Goal: Task Accomplishment & Management: Use online tool/utility

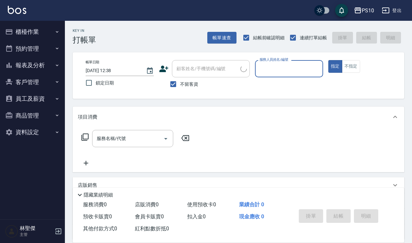
click at [38, 30] on button "櫃檯作業" at bounding box center [33, 31] width 60 height 17
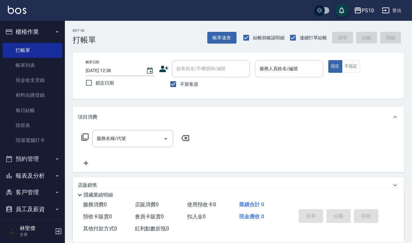
click at [286, 71] on input "服務人員姓名/編號" at bounding box center [289, 68] width 62 height 11
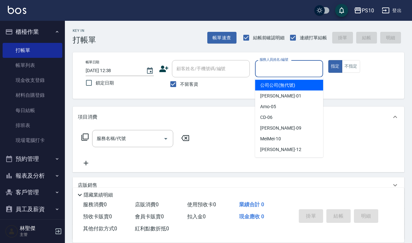
click at [286, 86] on span "公司公司 (無代號)" at bounding box center [277, 85] width 35 height 7
type input "公司公司(無代號)"
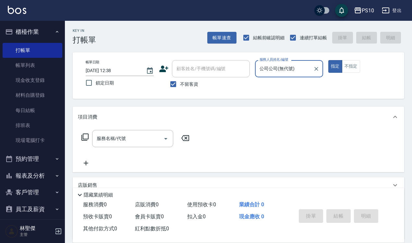
click at [317, 67] on icon "Clear" at bounding box center [316, 69] width 6 height 6
click at [297, 69] on input "服務人員姓名/編號" at bounding box center [289, 68] width 62 height 11
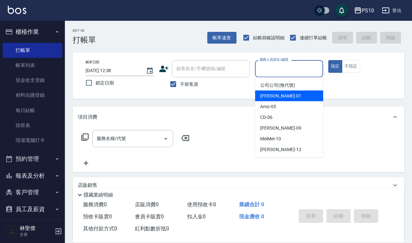
click at [289, 92] on div "[PERSON_NAME] -01" at bounding box center [289, 96] width 68 height 11
type input "[PERSON_NAME]-01"
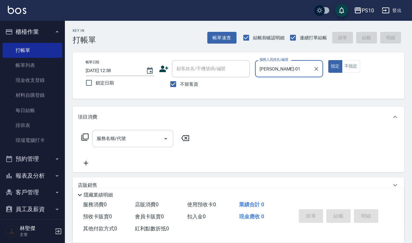
click at [126, 138] on input "服務名稱/代號" at bounding box center [128, 138] width 66 height 11
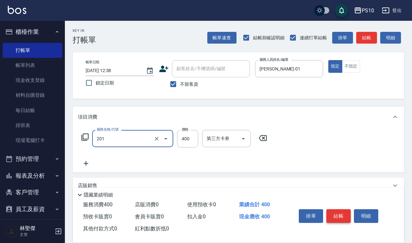
type input "剪髮(201)"
click at [344, 213] on button "結帳" at bounding box center [338, 216] width 24 height 14
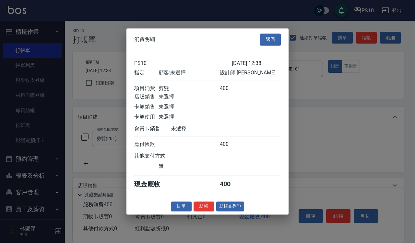
click at [198, 210] on button "結帳" at bounding box center [204, 206] width 21 height 10
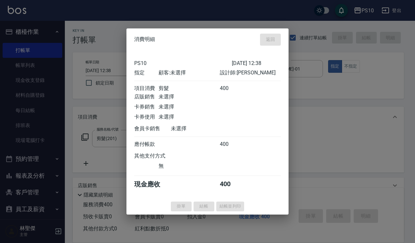
type input "[DATE] 12:39"
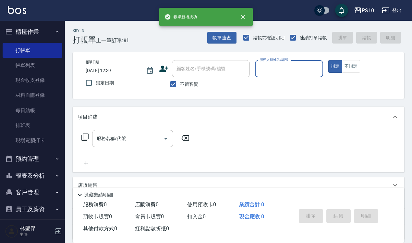
click at [294, 76] on div "服務人員姓名/編號" at bounding box center [289, 68] width 68 height 17
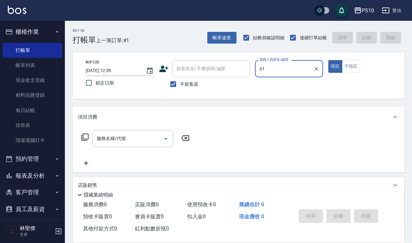
type input "[PERSON_NAME]-01"
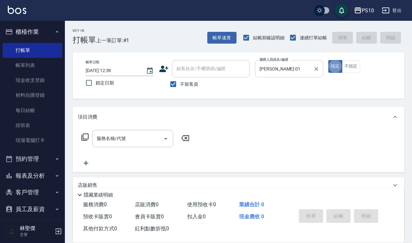
type button "true"
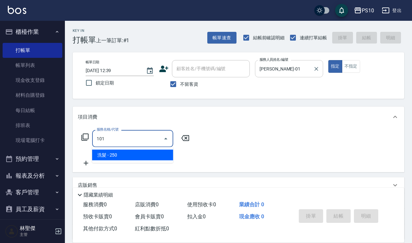
type input "洗髮(101)"
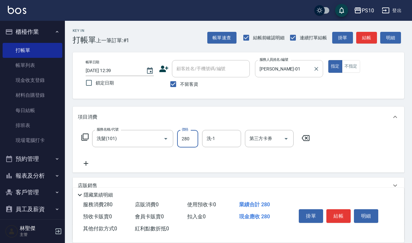
type input "280"
click at [343, 209] on button "結帳" at bounding box center [338, 216] width 24 height 14
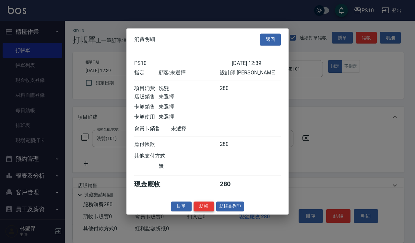
click at [204, 210] on button "結帳" at bounding box center [204, 206] width 21 height 10
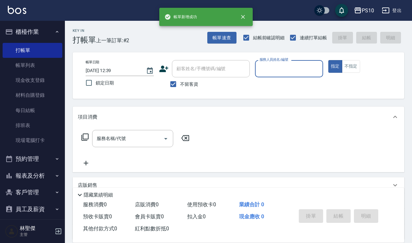
click at [293, 67] on input "服務人員姓名/編號" at bounding box center [289, 68] width 62 height 11
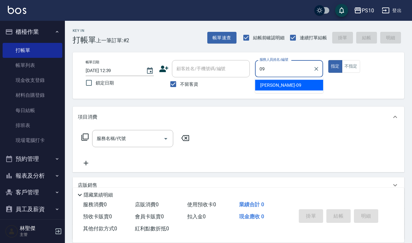
type input "[PERSON_NAME]-09"
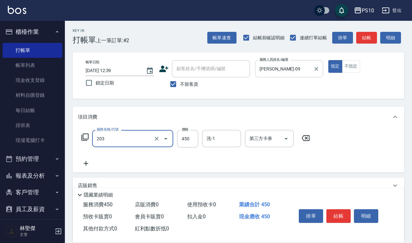
type input "剪+洗(203)"
type input "650"
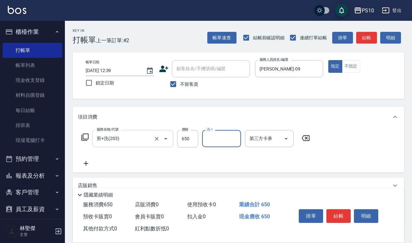
click at [148, 143] on input "剪+洗(203)" at bounding box center [123, 138] width 57 height 11
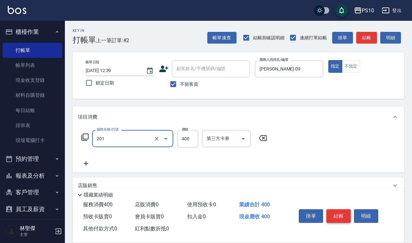
type input "剪髮(201)"
click at [338, 209] on button "結帳" at bounding box center [338, 216] width 24 height 14
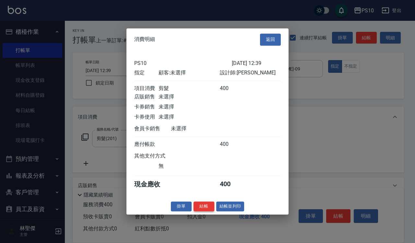
click at [205, 208] on button "結帳" at bounding box center [204, 206] width 21 height 10
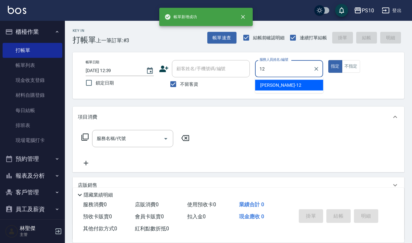
type input "[PERSON_NAME]-12"
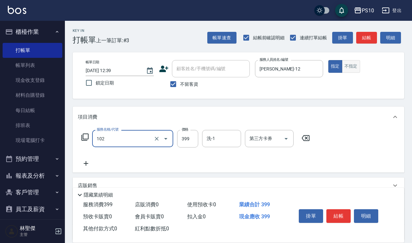
type input "SPA洗髮399(102)"
click at [348, 67] on button "不指定" at bounding box center [351, 66] width 18 height 13
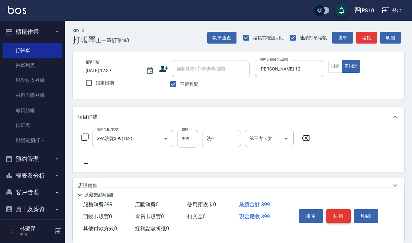
click at [330, 215] on button "結帳" at bounding box center [338, 216] width 24 height 14
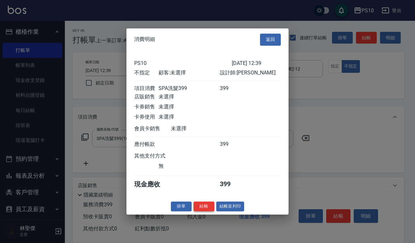
click at [208, 211] on button "結帳" at bounding box center [204, 206] width 21 height 10
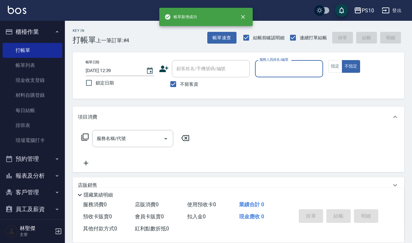
click at [39, 174] on button "報表及分析" at bounding box center [33, 175] width 60 height 17
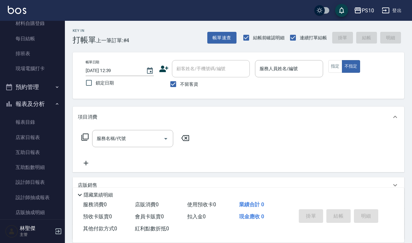
scroll to position [149, 0]
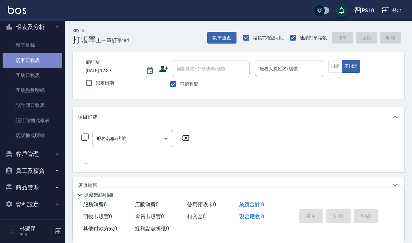
click at [43, 64] on link "店家日報表" at bounding box center [33, 60] width 60 height 15
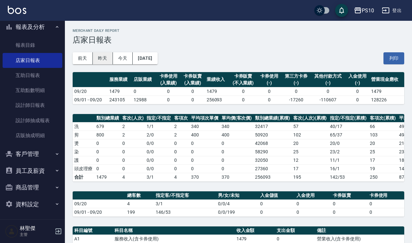
click at [109, 60] on button "昨天" at bounding box center [103, 58] width 20 height 12
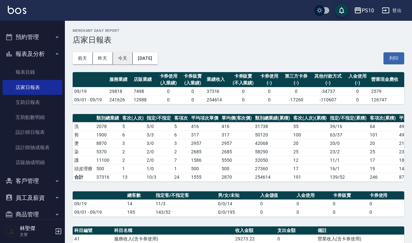
click at [118, 61] on button "今天" at bounding box center [123, 58] width 20 height 12
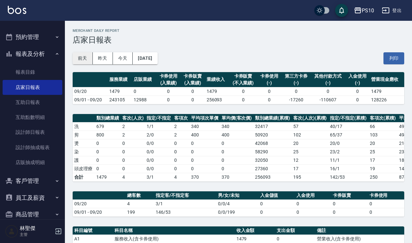
click at [85, 59] on button "前天" at bounding box center [83, 58] width 20 height 12
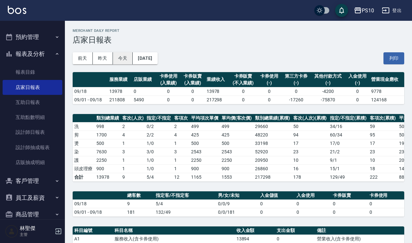
click at [129, 57] on button "今天" at bounding box center [123, 58] width 20 height 12
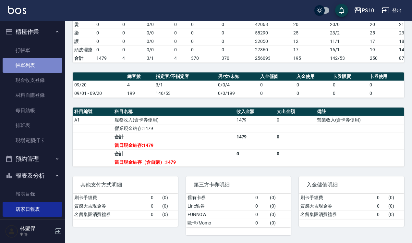
click at [43, 62] on link "帳單列表" at bounding box center [33, 65] width 60 height 15
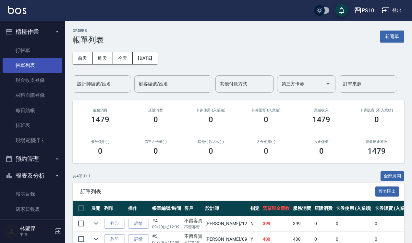
click at [55, 66] on link "帳單列表" at bounding box center [33, 65] width 60 height 15
click at [96, 57] on button "昨天" at bounding box center [103, 58] width 20 height 12
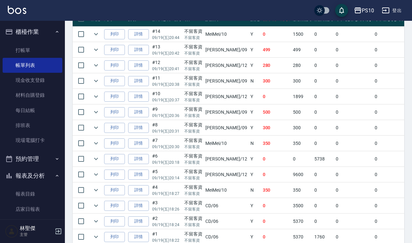
scroll to position [203, 0]
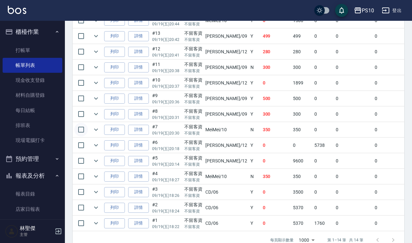
click at [83, 128] on input "checkbox" at bounding box center [81, 130] width 14 height 14
checkbox input "true"
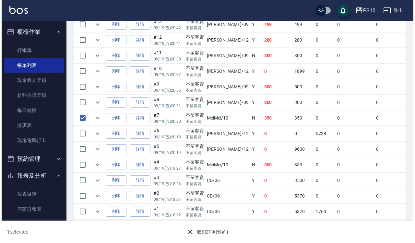
scroll to position [224, 0]
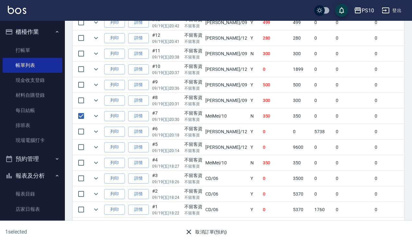
click at [211, 230] on button "取消訂單(預約)" at bounding box center [205, 232] width 47 height 12
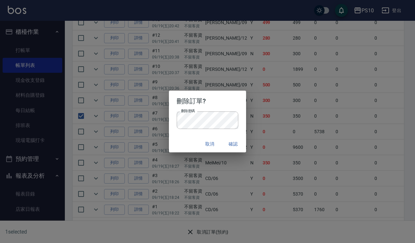
click at [235, 144] on button "確認" at bounding box center [233, 144] width 21 height 12
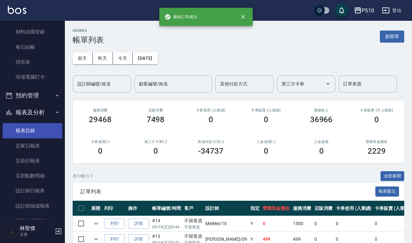
scroll to position [81, 0]
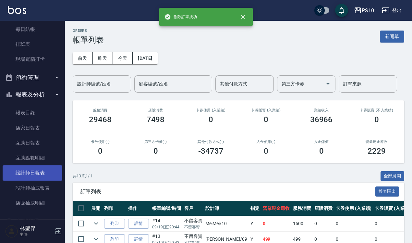
click at [46, 167] on link "設計師日報表" at bounding box center [33, 172] width 60 height 15
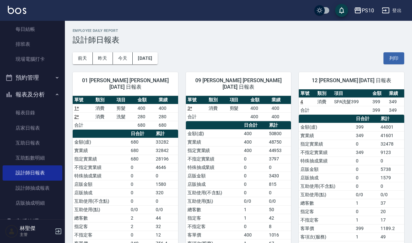
click at [104, 51] on div "[DATE] [DATE] [DATE] [DATE] 列印" at bounding box center [239, 58] width 332 height 28
click at [104, 54] on button "昨天" at bounding box center [103, 58] width 20 height 12
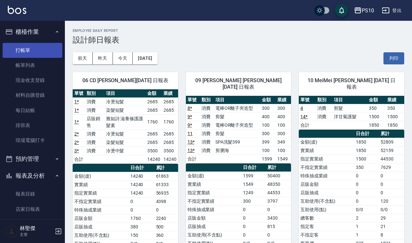
click at [34, 52] on link "打帳單" at bounding box center [33, 50] width 60 height 15
